Goal: Navigation & Orientation: Go to known website

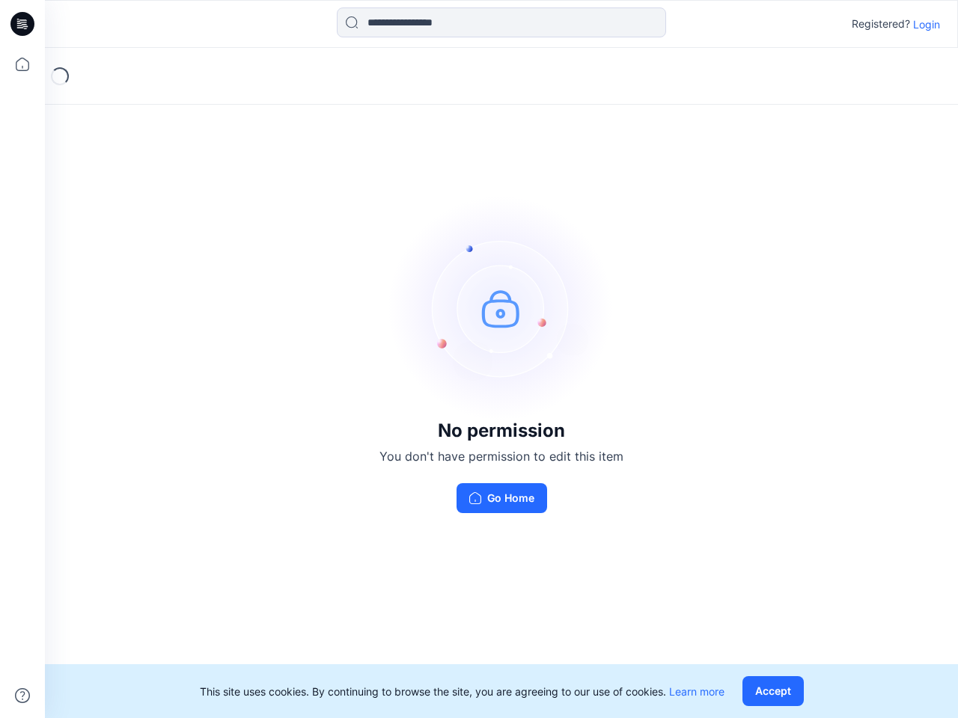
click at [479, 359] on img at bounding box center [501, 308] width 224 height 224
click at [23, 24] on icon at bounding box center [25, 24] width 6 height 1
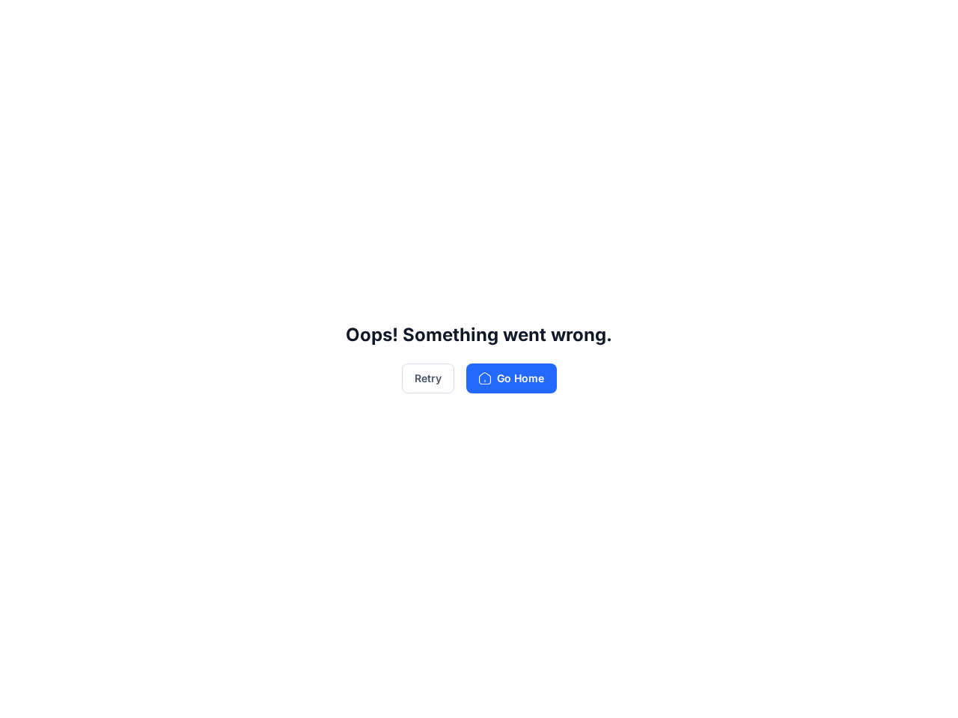
click at [22, 64] on div "Oops! Something went wrong. Retry Go Home" at bounding box center [479, 359] width 958 height 718
click at [22, 696] on div "Oops! Something went wrong. Retry Go Home" at bounding box center [479, 359] width 958 height 718
click at [501, 22] on div "Oops! Something went wrong. Retry Go Home" at bounding box center [479, 359] width 958 height 718
click at [926, 24] on div "Oops! Something went wrong. Retry Go Home" at bounding box center [479, 359] width 958 height 718
click at [776, 691] on div "Oops! Something went wrong. Retry Go Home" at bounding box center [479, 359] width 958 height 718
